Goal: Navigation & Orientation: Go to known website

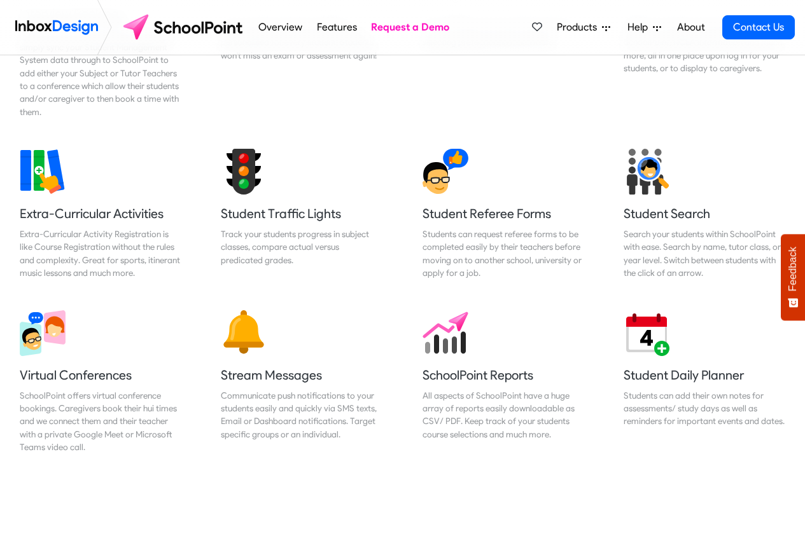
scroll to position [840, 0]
